Goal: Transaction & Acquisition: Download file/media

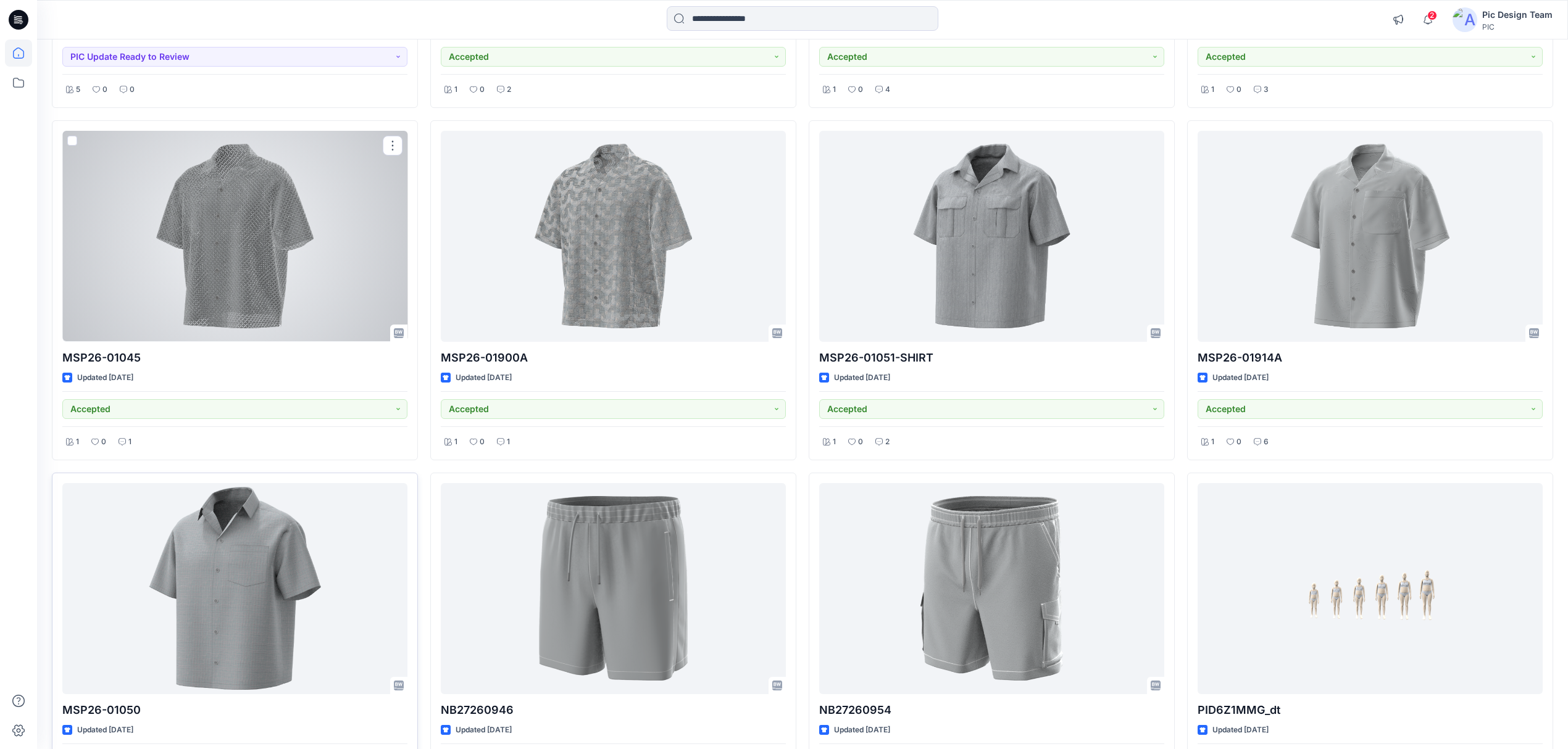
scroll to position [529, 0]
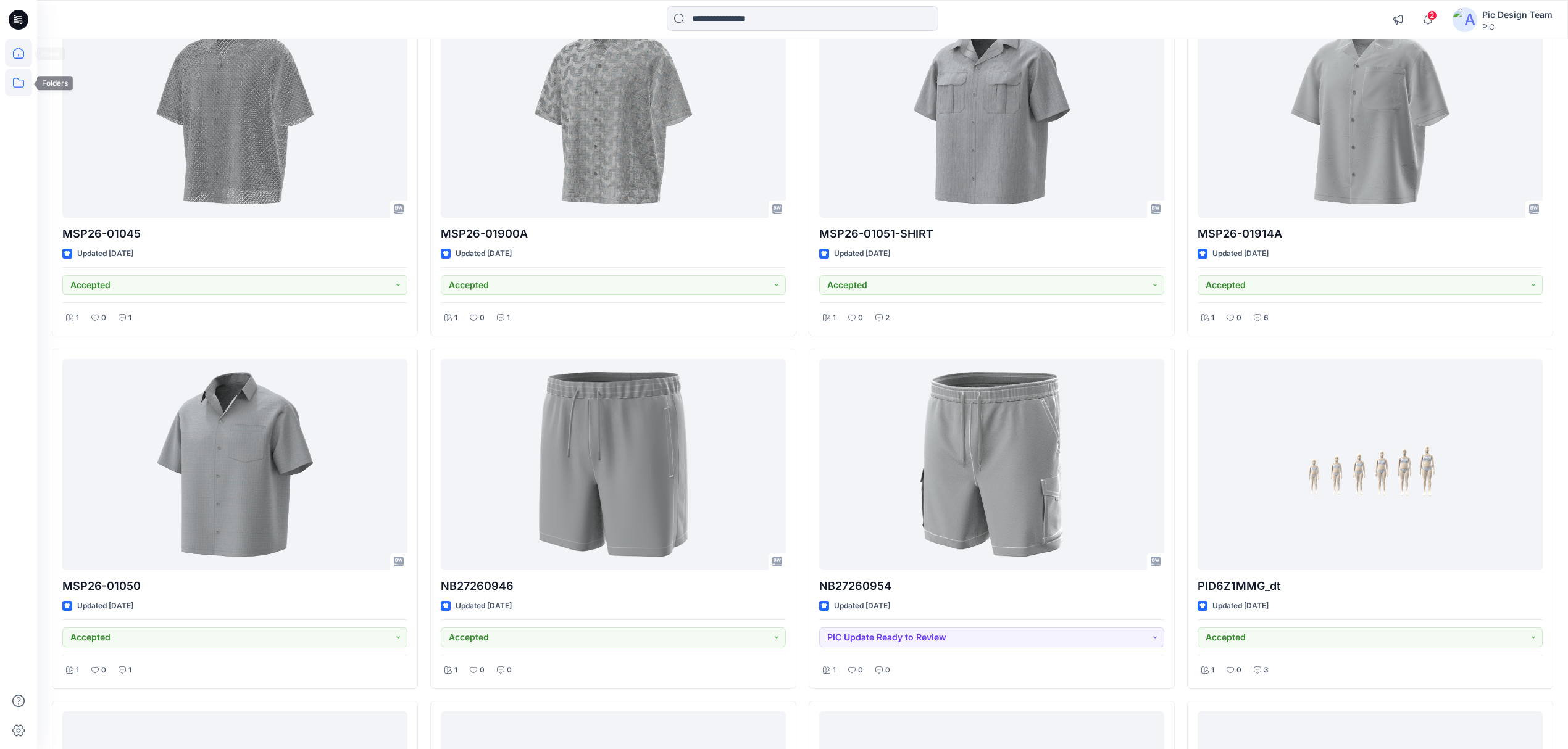
click at [15, 85] on icon at bounding box center [18, 82] width 27 height 27
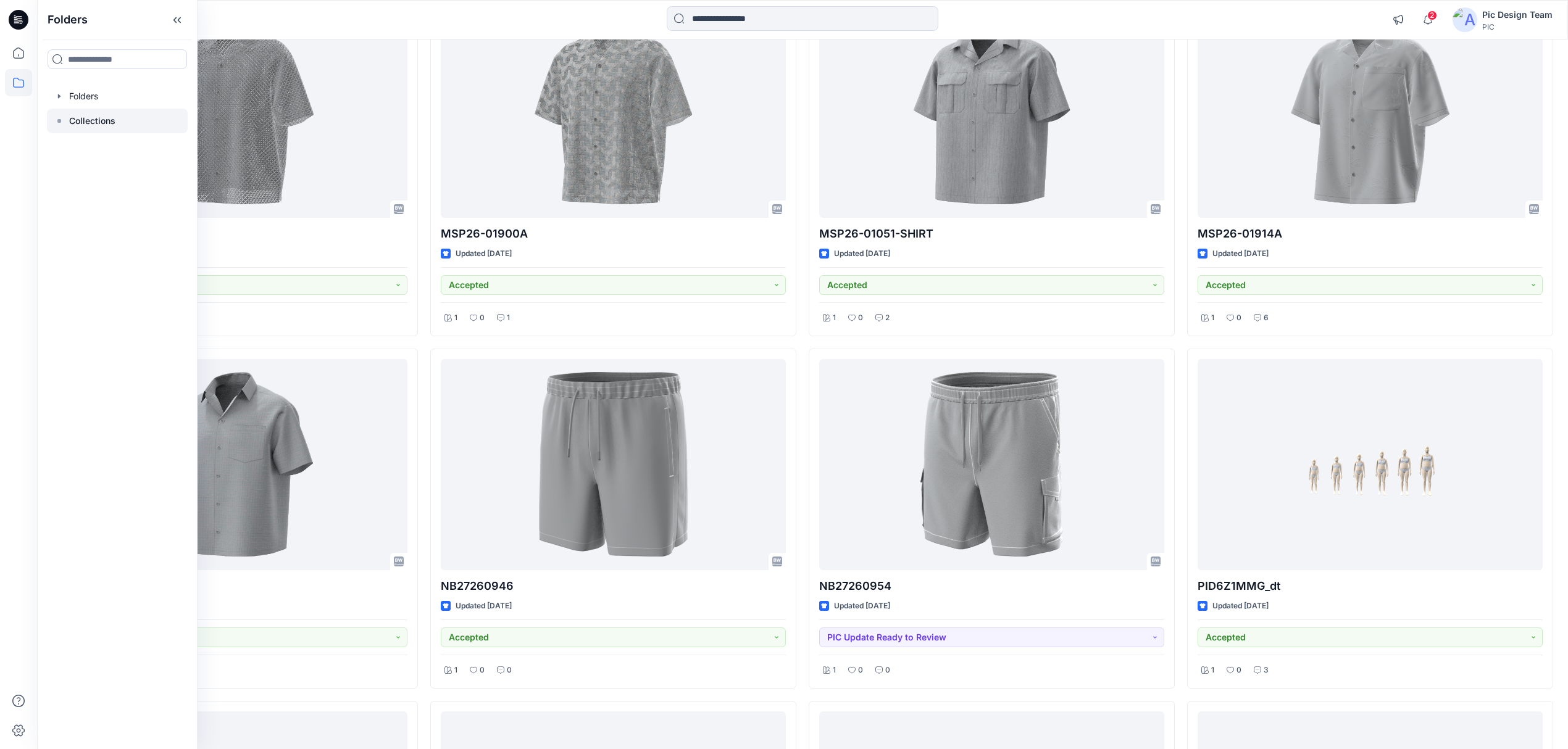
click at [89, 117] on p "Collections" at bounding box center [92, 120] width 46 height 15
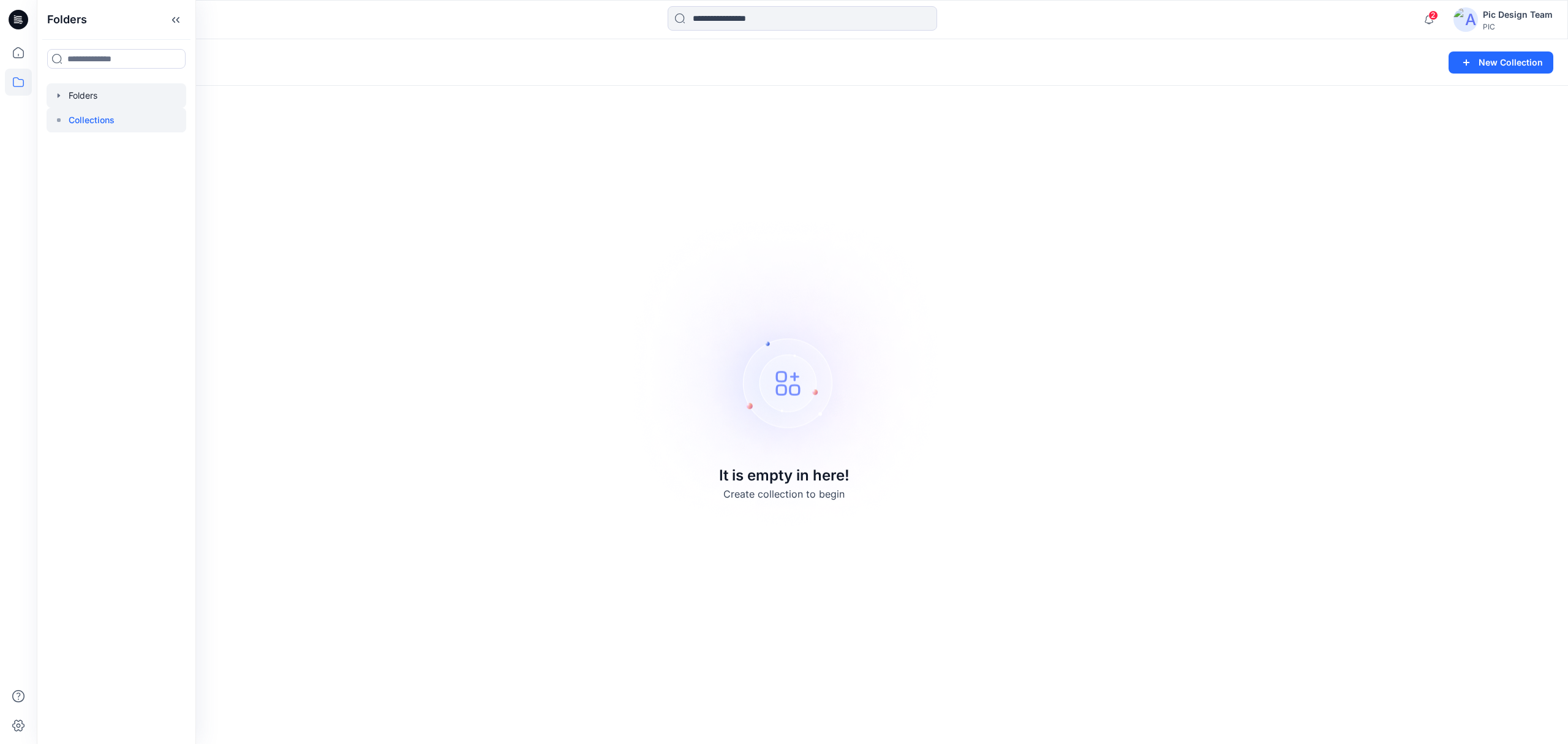
click at [69, 88] on div at bounding box center [116, 95] width 140 height 25
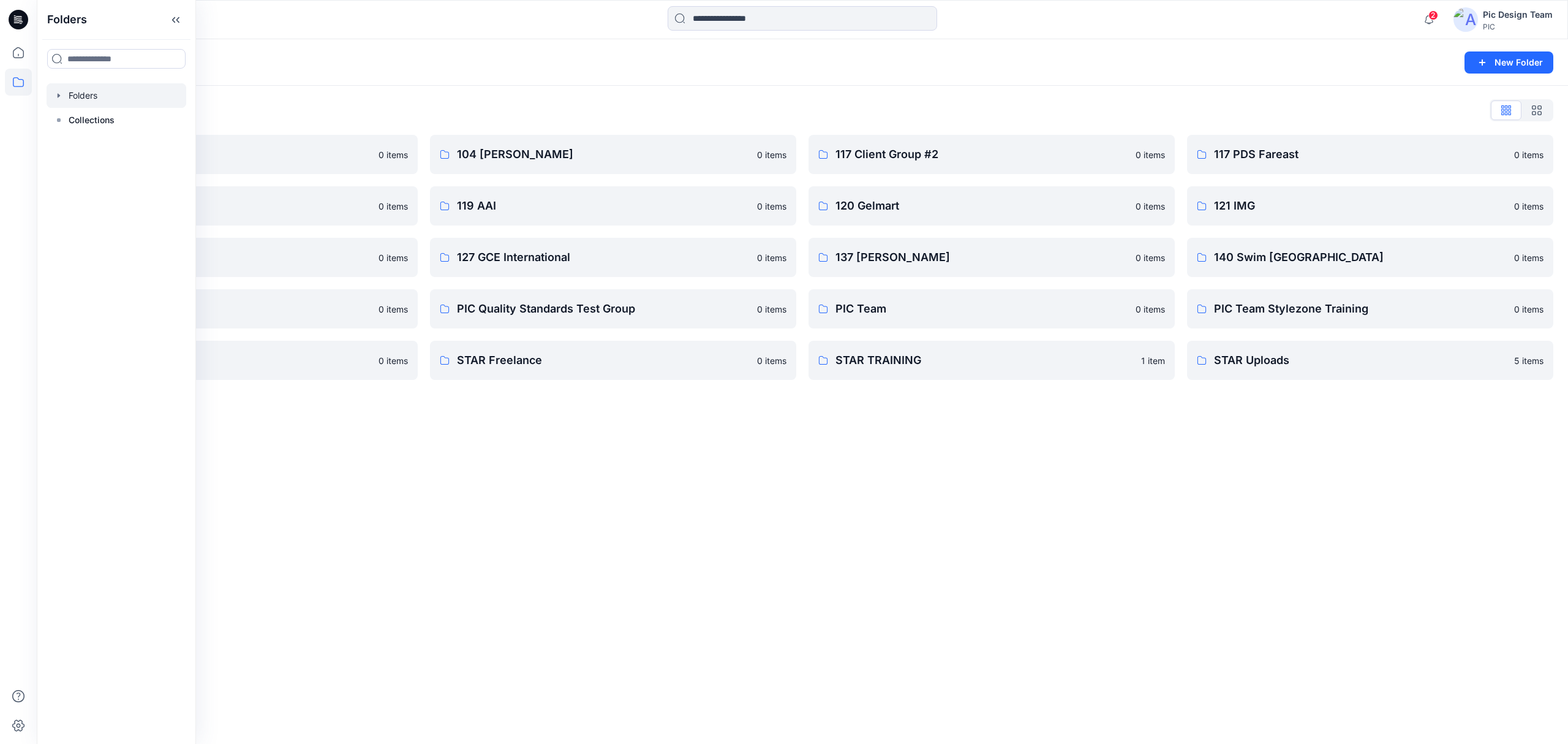
click at [734, 621] on div "Folders New Folder Folders List 103 HIS International 0 items 118 Add Black 0 i…" at bounding box center [802, 391] width 1532 height 704
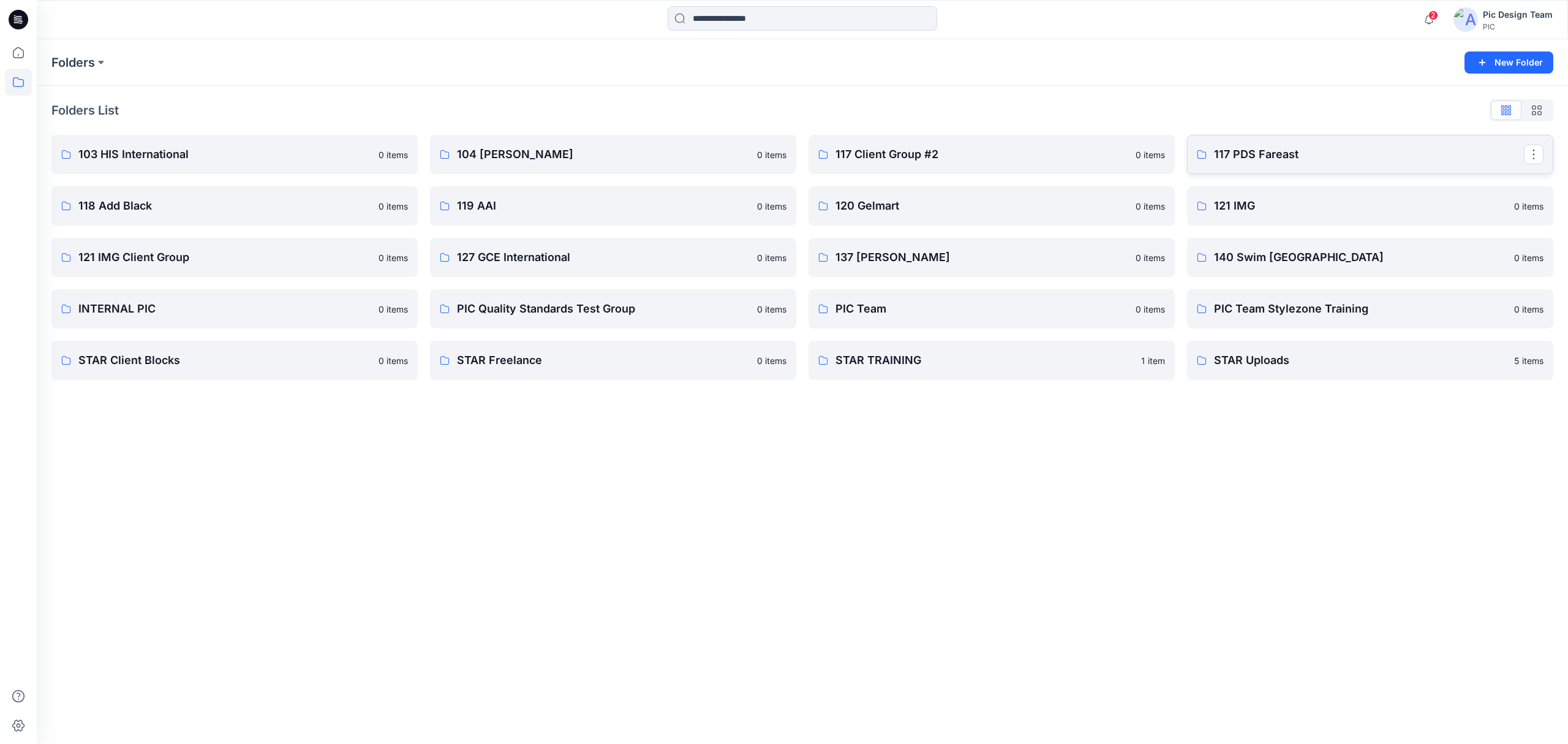
click at [1274, 157] on p "117 PDS Fareast" at bounding box center [1369, 154] width 310 height 17
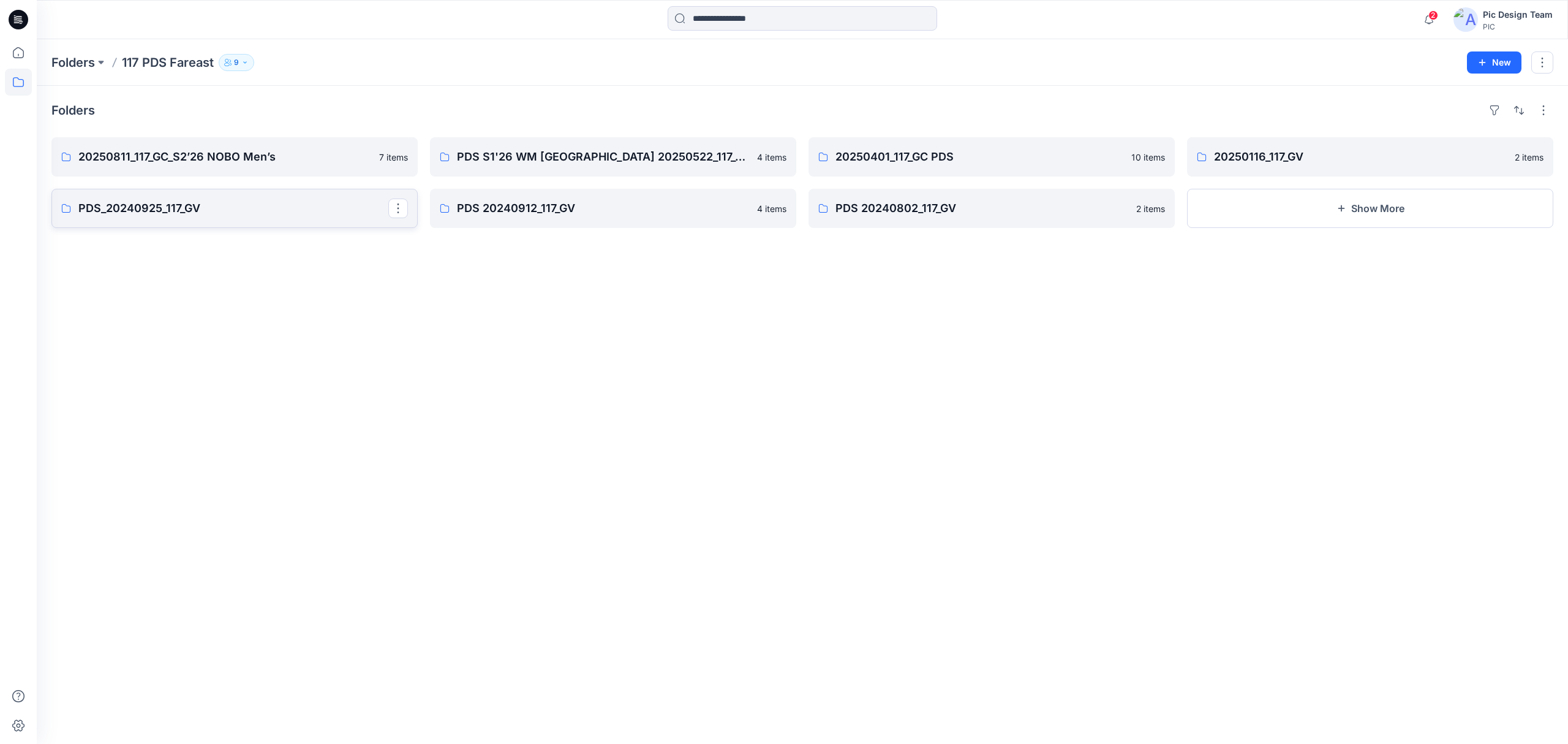
click at [290, 204] on p "PDS_20240925_117_GV" at bounding box center [233, 208] width 310 height 17
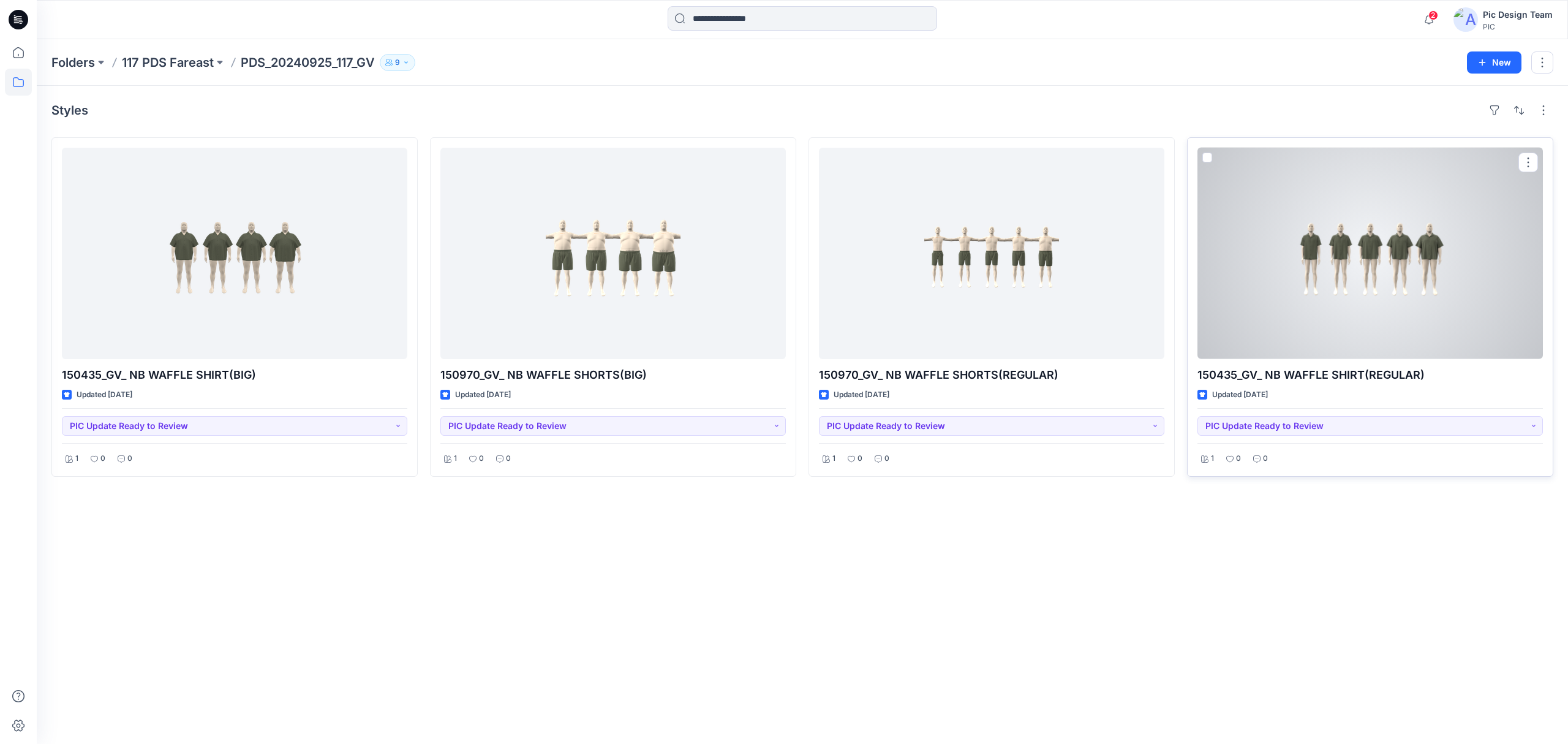
click at [1334, 230] on div at bounding box center [1370, 254] width 345 height 211
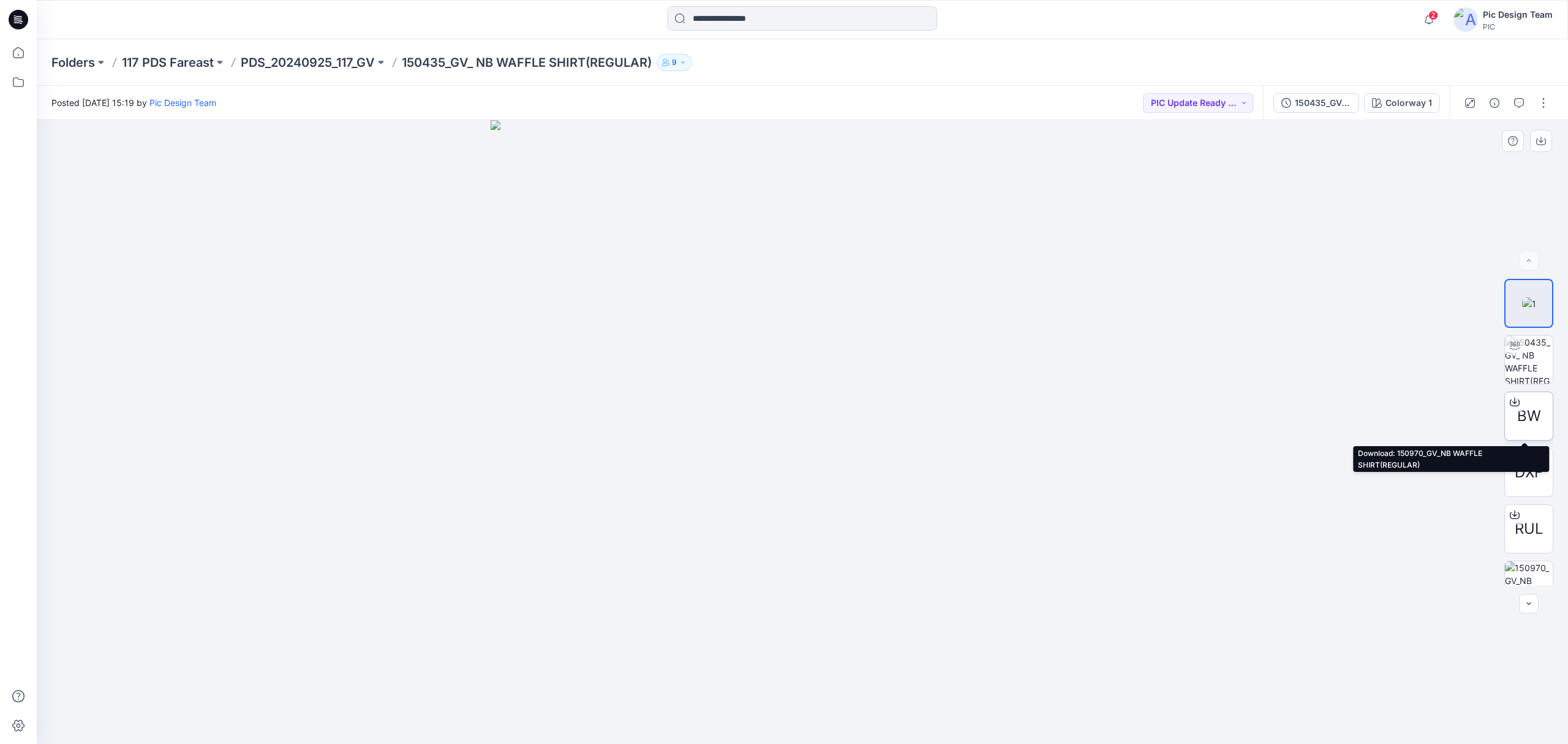
click at [1523, 424] on span "BW" at bounding box center [1529, 415] width 24 height 22
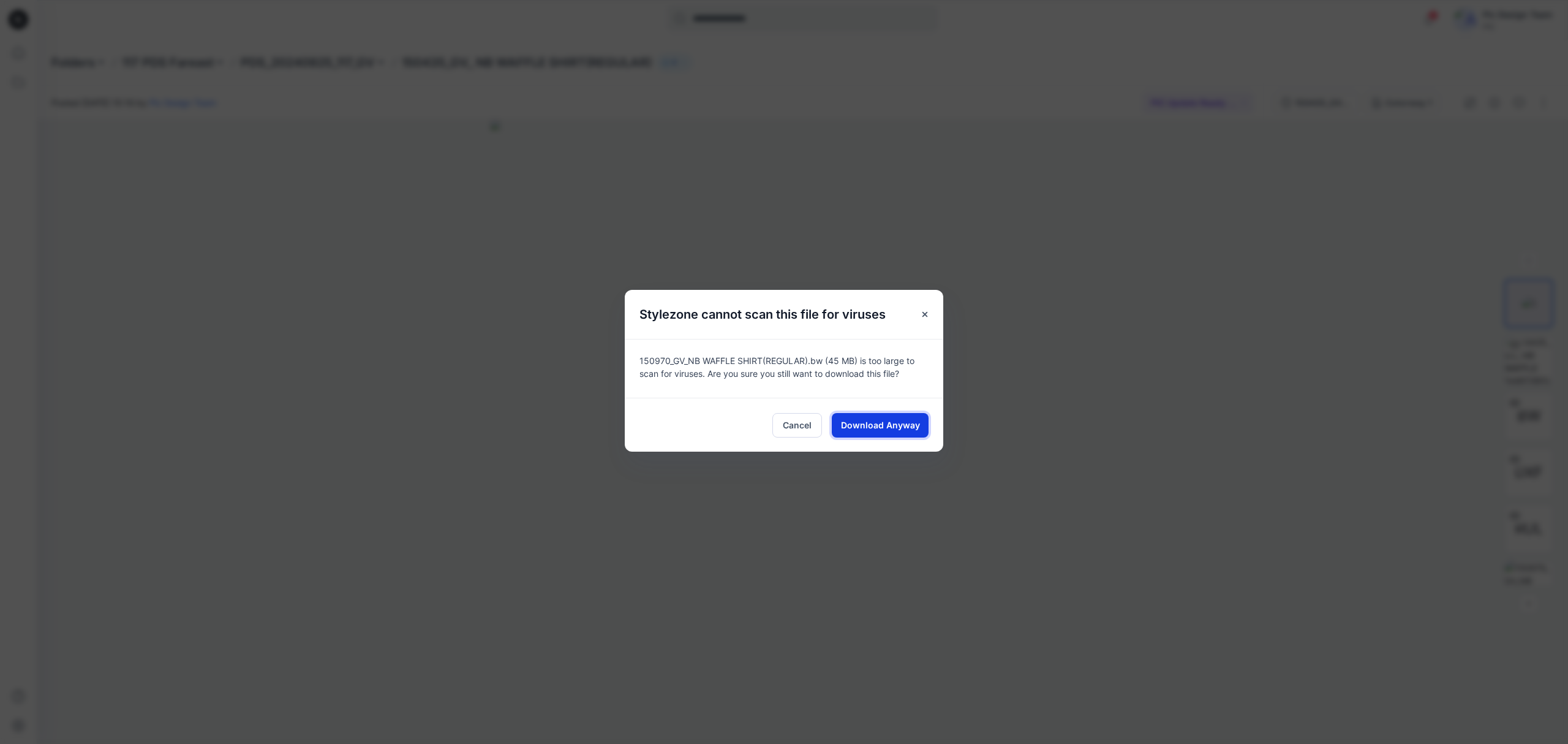
click at [863, 413] on button "Download Anyway" at bounding box center [880, 425] width 97 height 25
